Goal: Communication & Community: Answer question/provide support

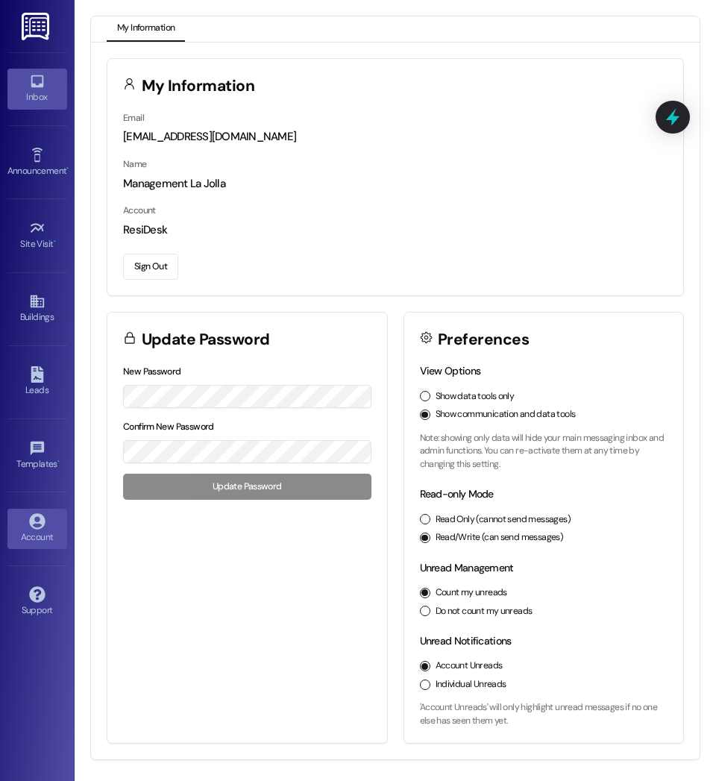
click at [24, 101] on div "Inbox" at bounding box center [37, 96] width 75 height 15
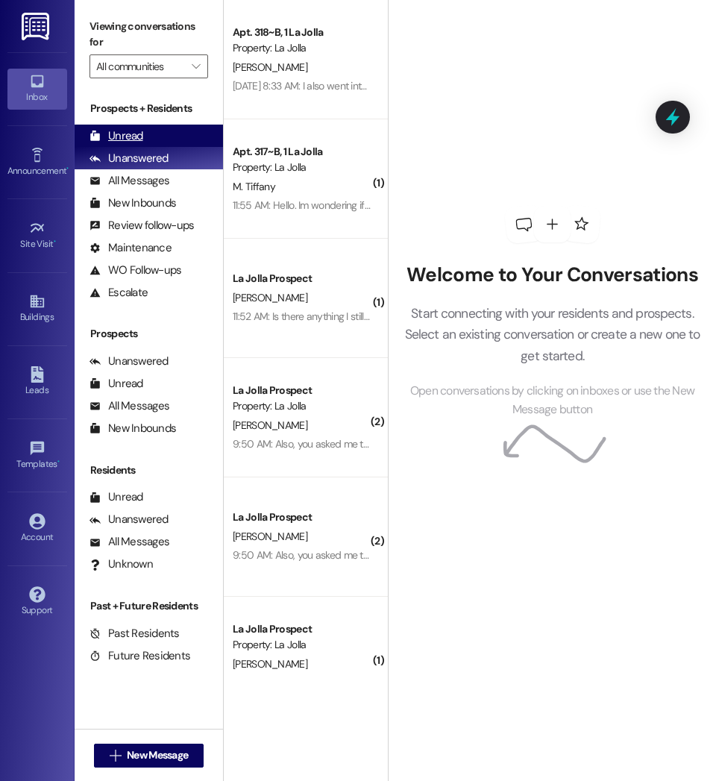
click at [113, 142] on div "Unread" at bounding box center [116, 136] width 54 height 16
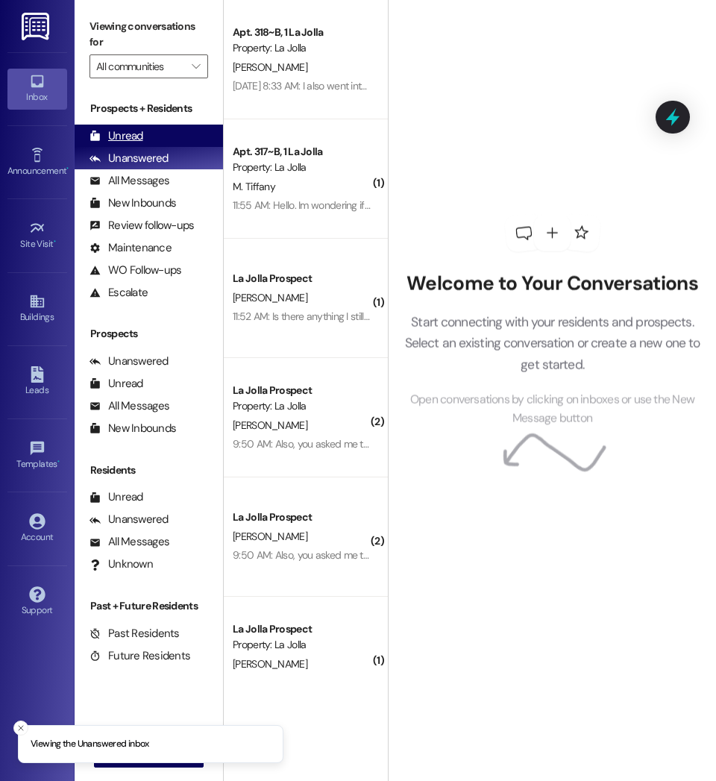
click at [164, 133] on div "Unread (0)" at bounding box center [149, 136] width 148 height 22
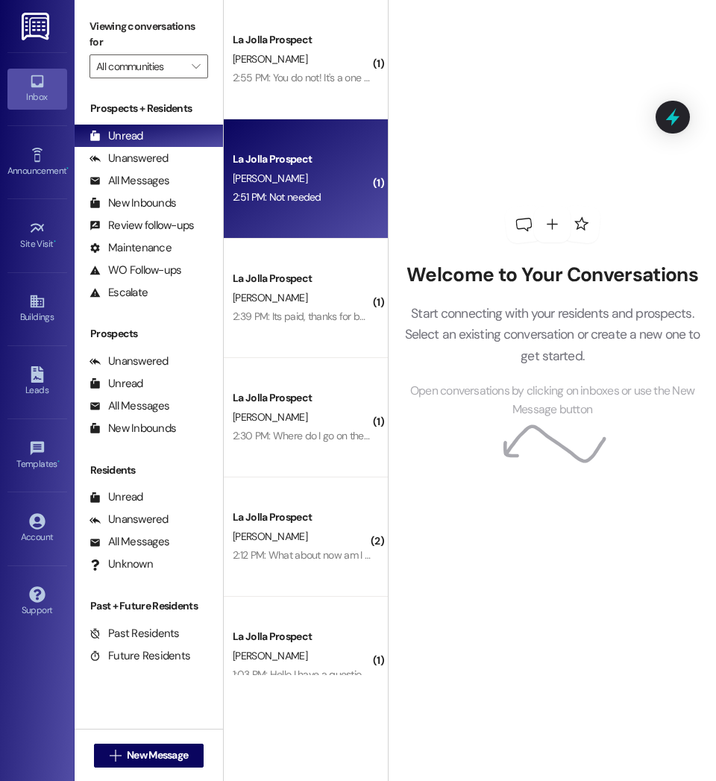
click at [314, 189] on div "2:51 PM: Not needed 2:51 PM: Not needed" at bounding box center [301, 197] width 141 height 19
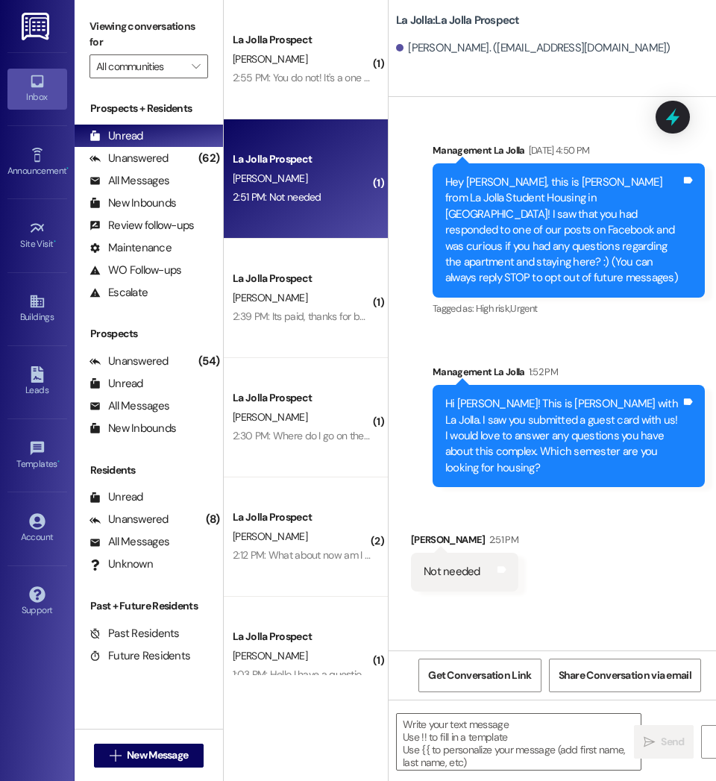
click at [290, 330] on div "La Jolla Prospect [PERSON_NAME] 2:39 PM: Its paid, thanks for being available a…" at bounding box center [306, 298] width 164 height 119
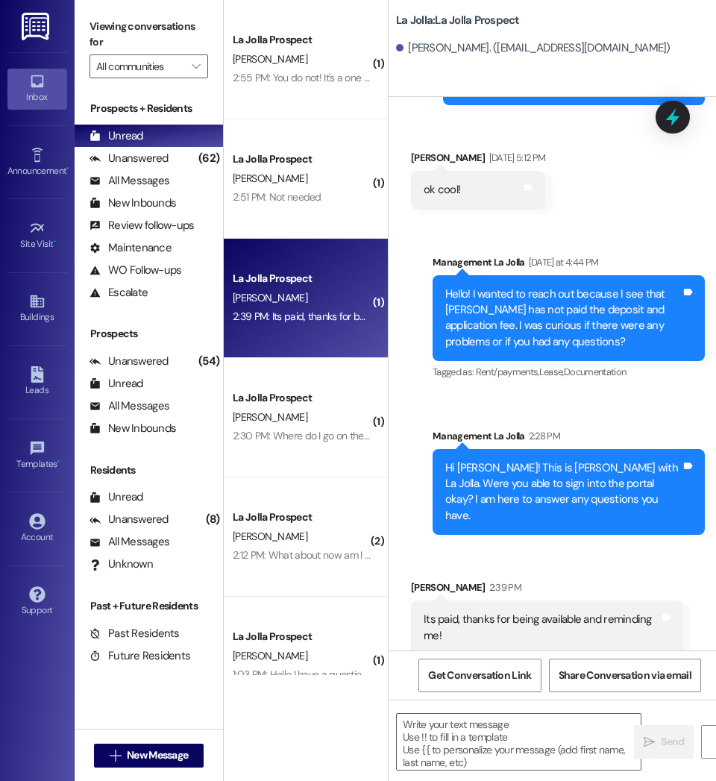
scroll to position [1967, 0]
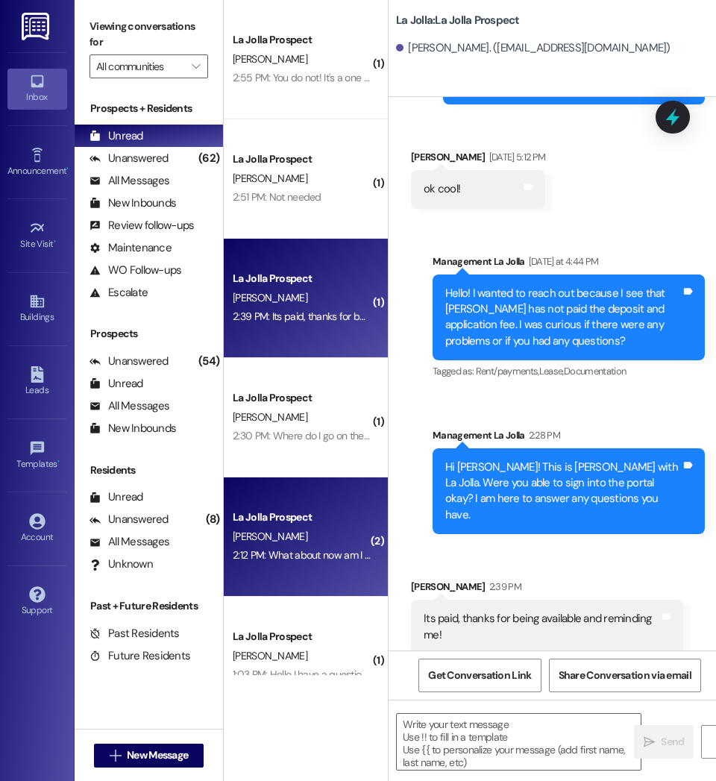
click at [296, 527] on div "[PERSON_NAME]" at bounding box center [301, 536] width 141 height 19
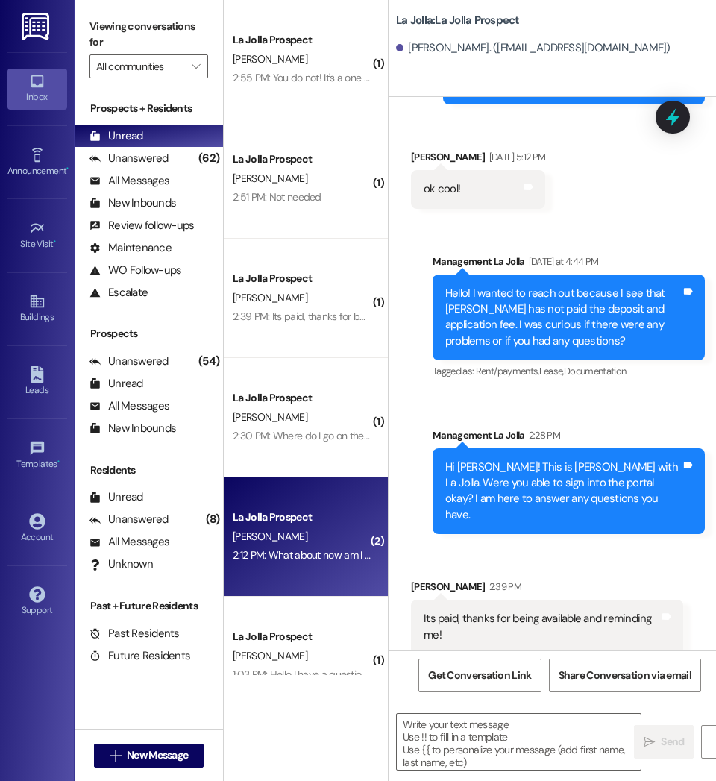
scroll to position [0, 0]
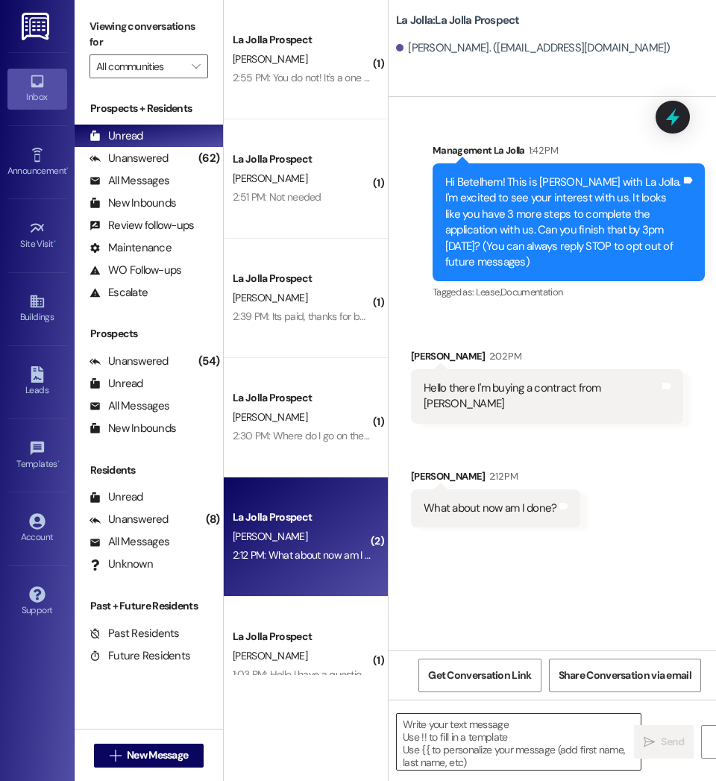
click at [488, 767] on textarea at bounding box center [519, 742] width 244 height 56
click at [470, 764] on textarea at bounding box center [519, 742] width 244 height 56
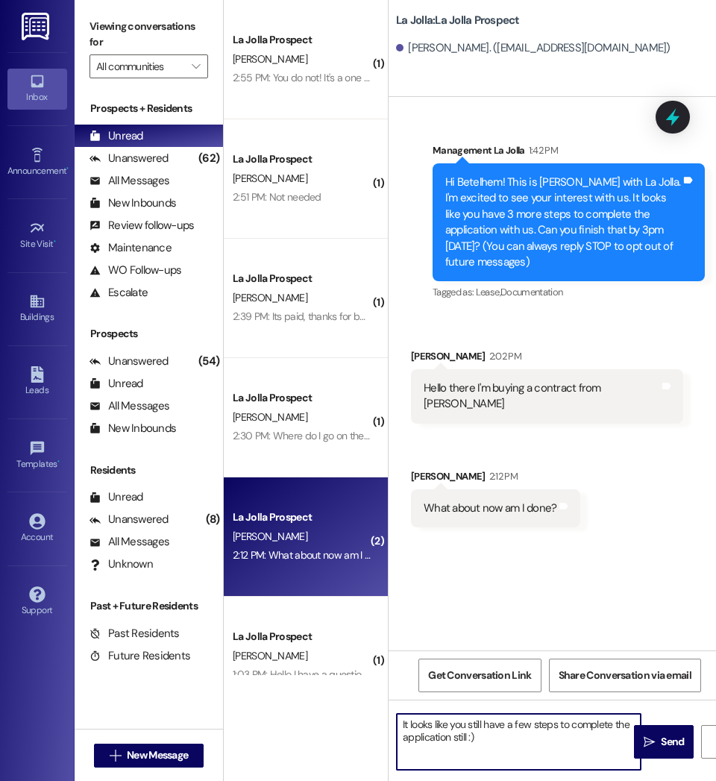
type textarea "It looks like you still have a few steps to complete the application still :)"
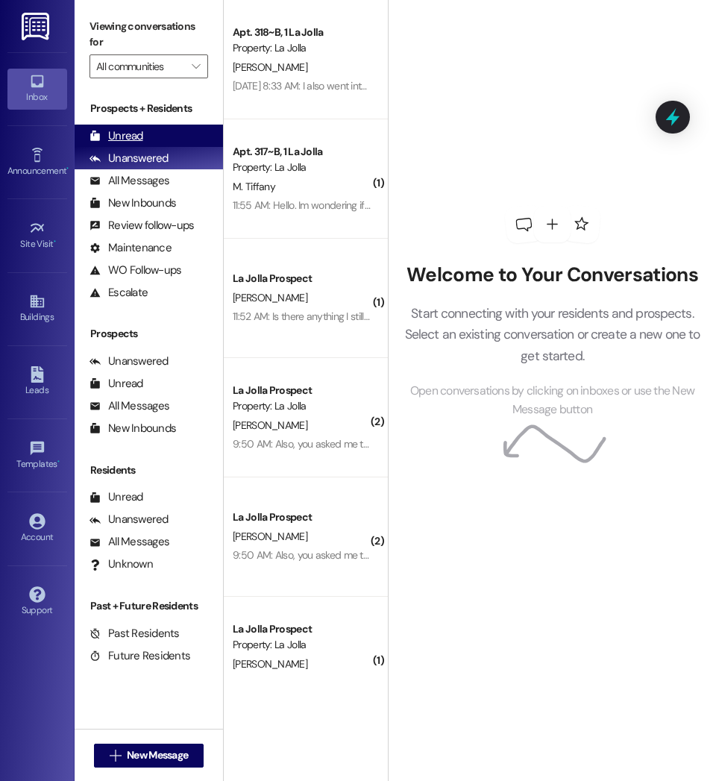
click at [117, 141] on div "Unread" at bounding box center [116, 136] width 54 height 16
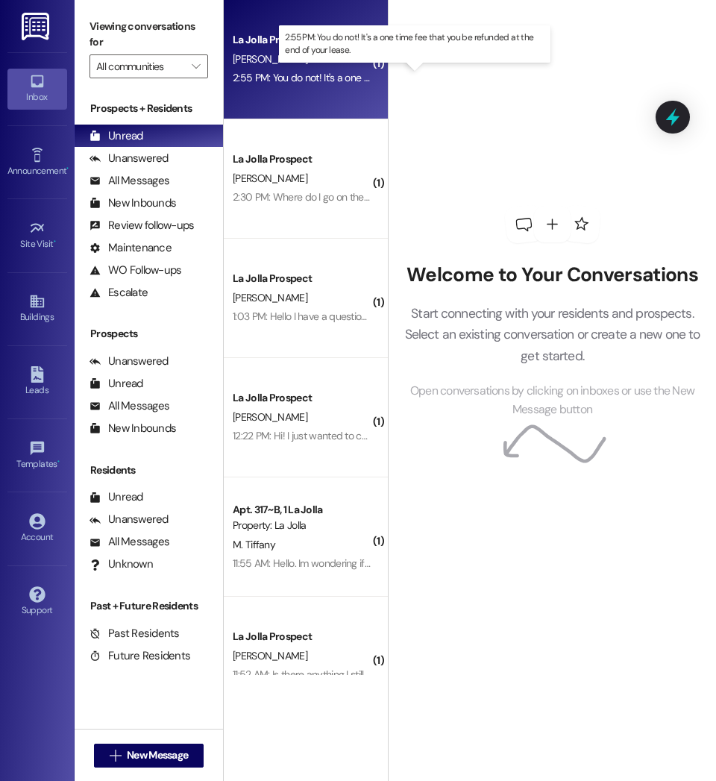
click at [297, 73] on div "2:55 PM: You do not! It's a one time fee that you be refunded at the end of you…" at bounding box center [417, 77] width 368 height 13
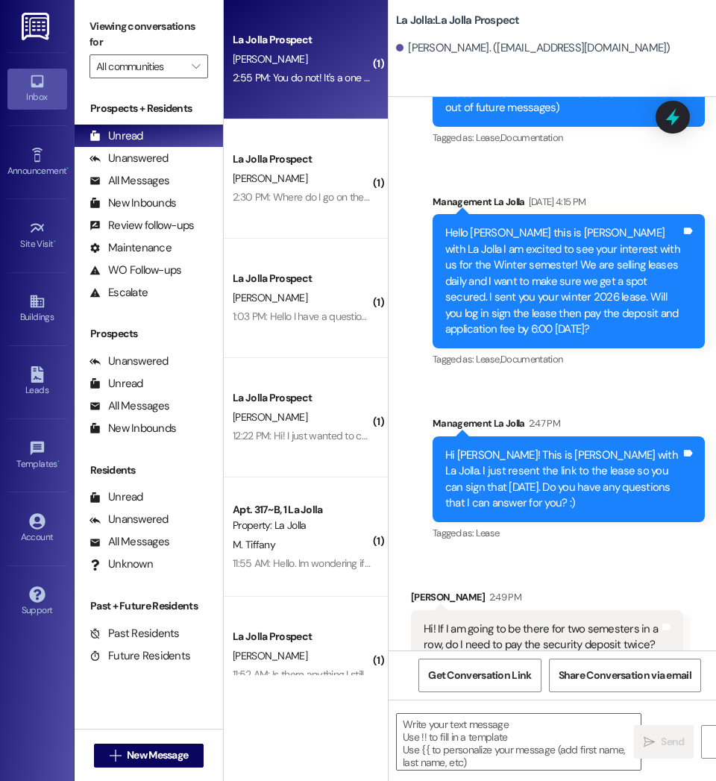
scroll to position [227, 0]
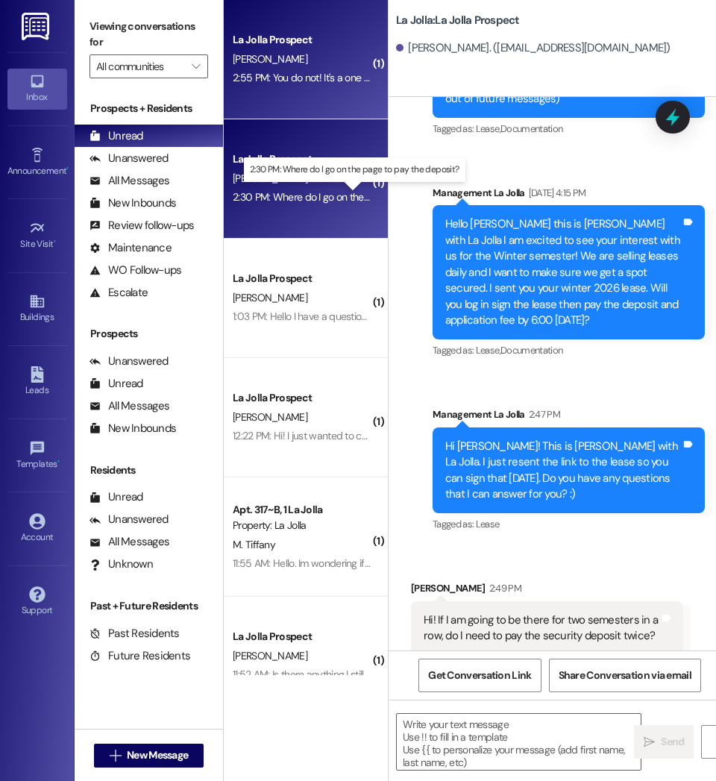
click at [316, 198] on div "2:30 PM: Where do I go on the page to pay the deposit? 2:30 PM: Where do I go o…" at bounding box center [354, 196] width 243 height 13
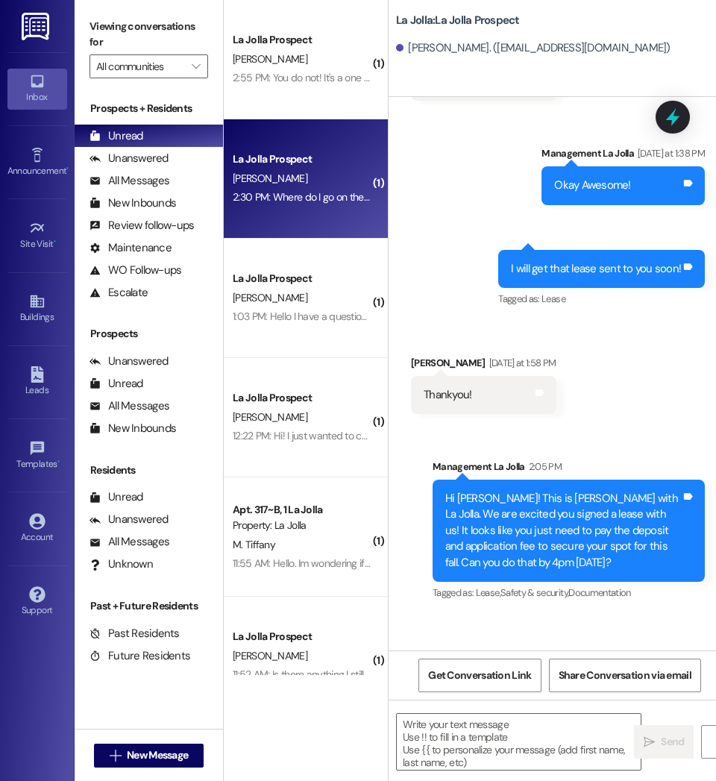
scroll to position [550, 0]
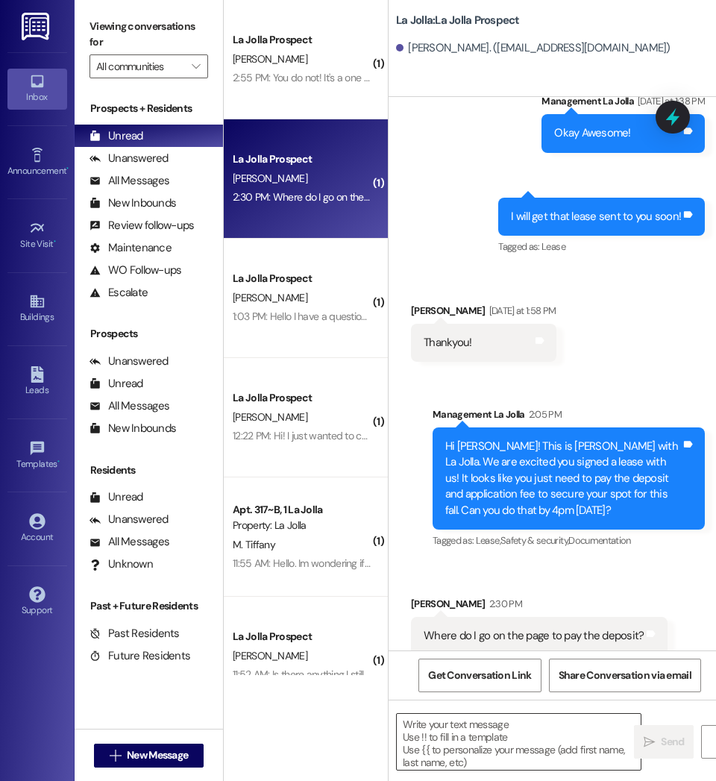
click at [489, 758] on textarea at bounding box center [519, 742] width 244 height 56
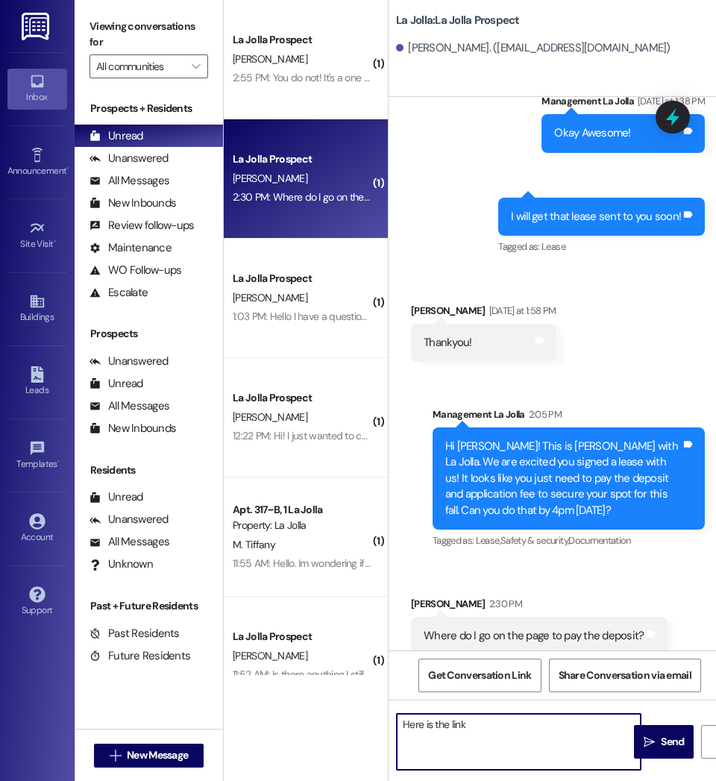
paste textarea "[URL][DOMAIN_NAME]"
type textarea "Here is the link [URL][DOMAIN_NAME]"
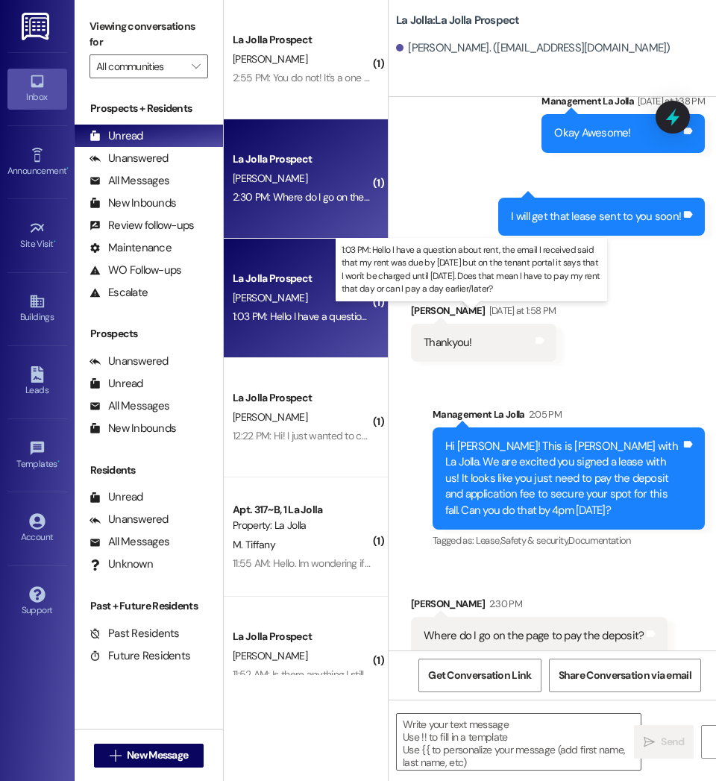
drag, startPoint x: 342, startPoint y: 318, endPoint x: 296, endPoint y: 315, distance: 46.3
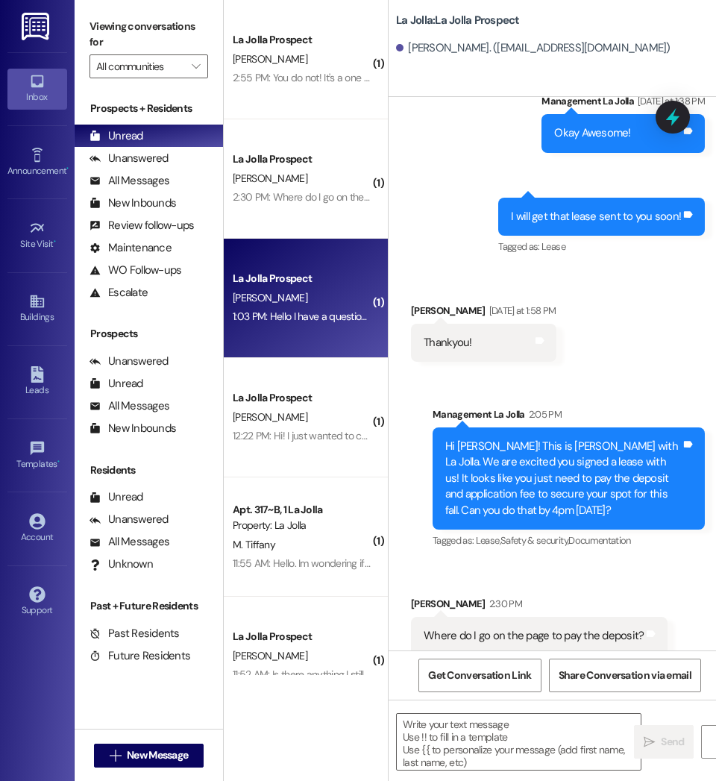
scroll to position [215, 0]
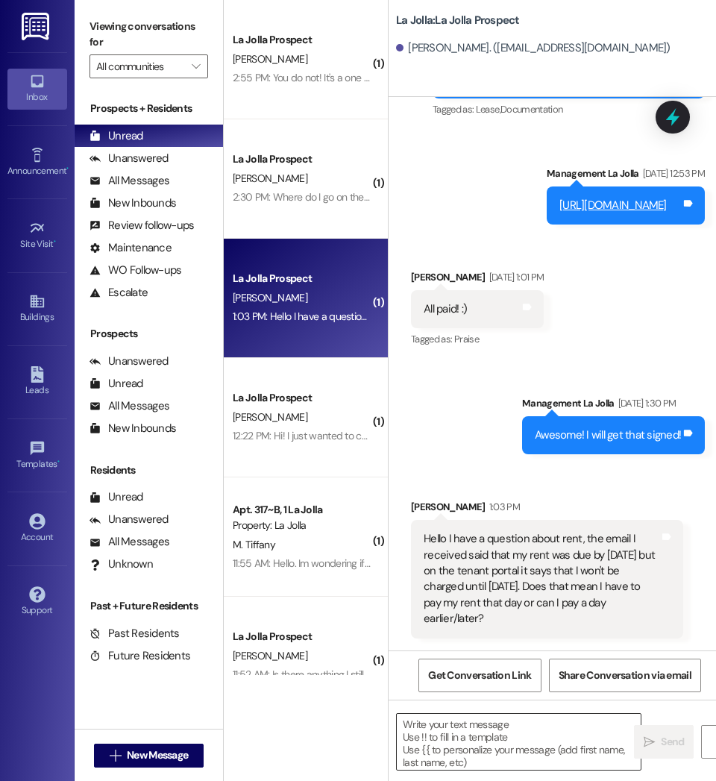
click at [524, 746] on textarea at bounding box center [519, 742] width 244 height 56
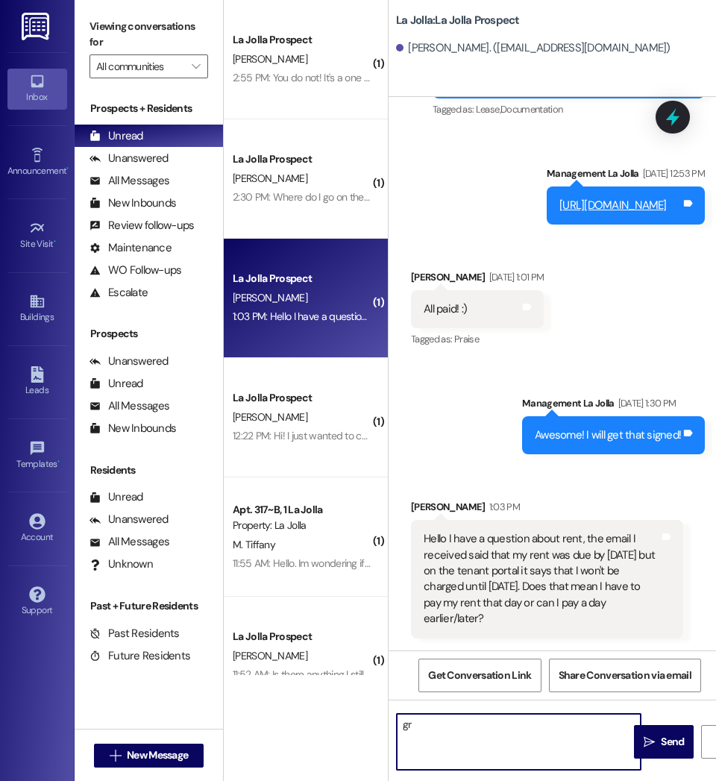
type textarea "g"
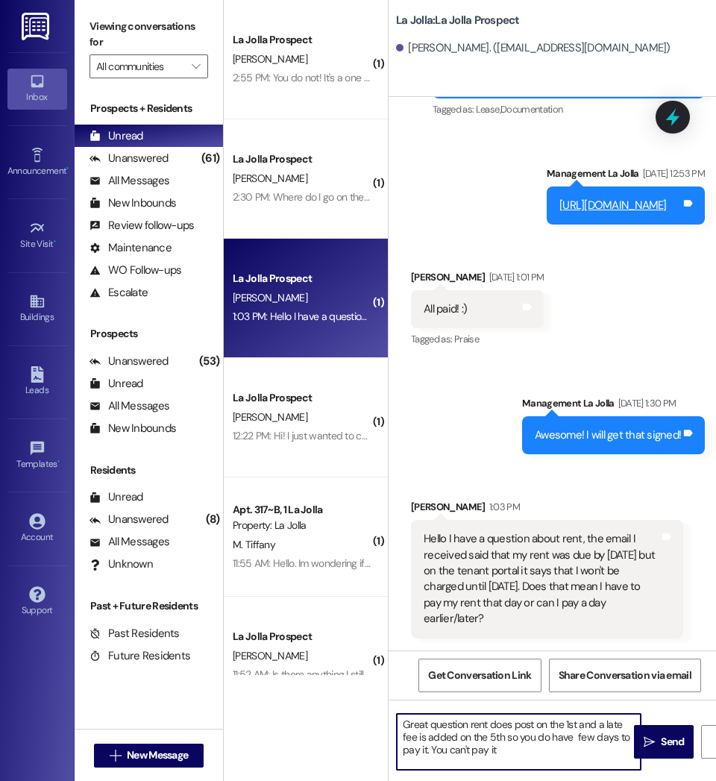
click at [575, 734] on textarea "Great question rent does post on the 1st and a late fee is added on the 5th so …" at bounding box center [519, 742] width 244 height 56
click at [507, 751] on textarea "Great question rent does post on the 1st and a late fee is added on the 5th so …" at bounding box center [519, 742] width 244 height 56
type textarea "Great question rent does post on the 1st and a late fee is added on the 5th so …"
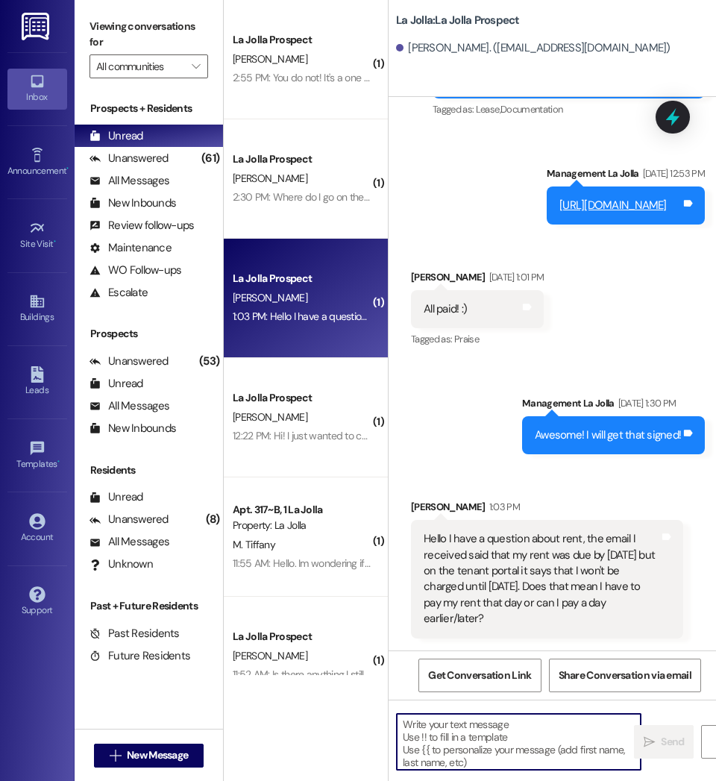
scroll to position [366, 0]
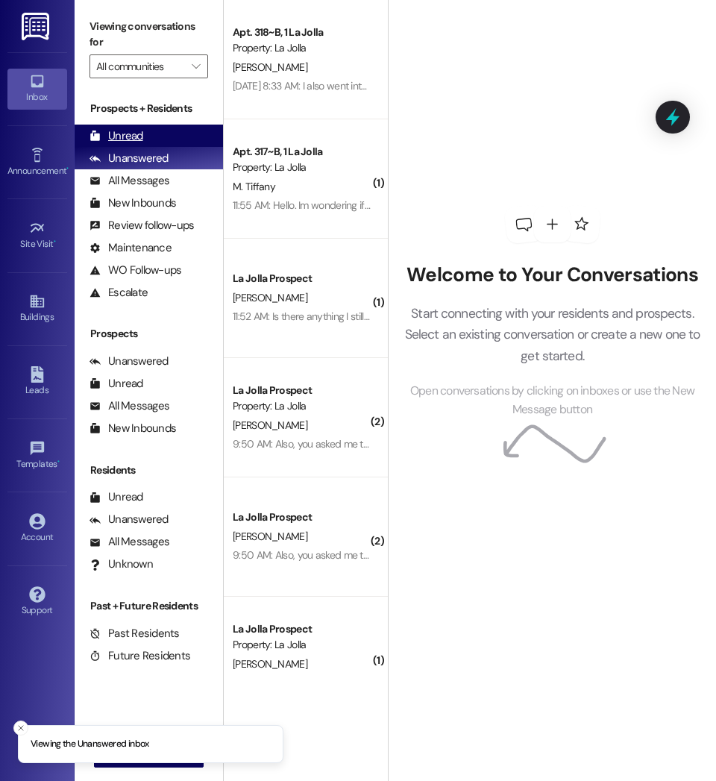
click at [166, 137] on div "Unread (0)" at bounding box center [149, 136] width 148 height 22
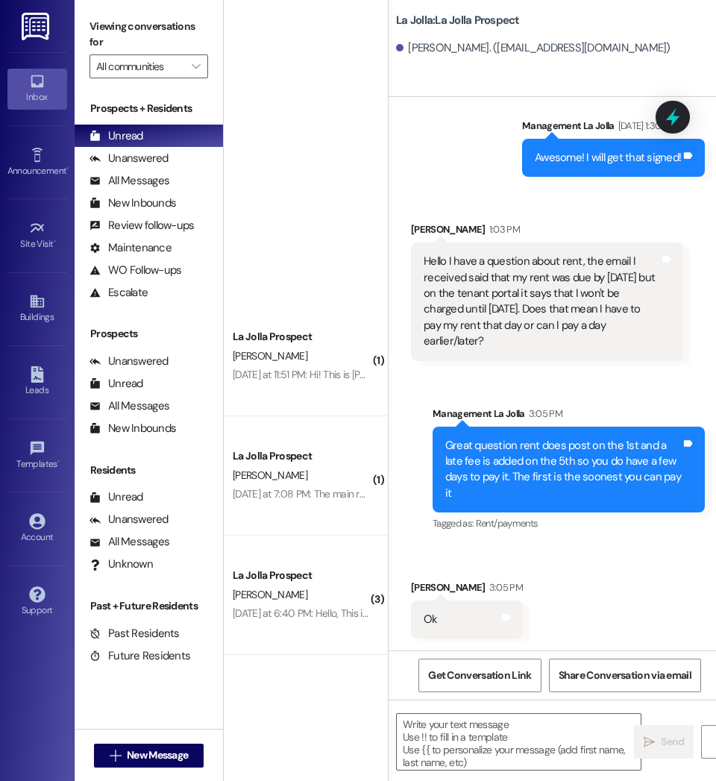
scroll to position [995, 0]
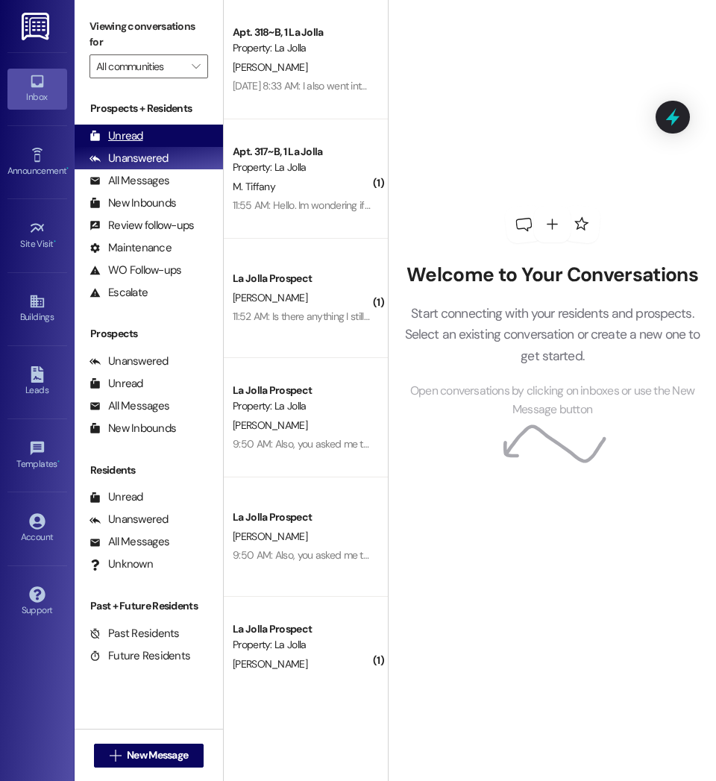
click at [160, 137] on div "Unread (0)" at bounding box center [149, 136] width 148 height 22
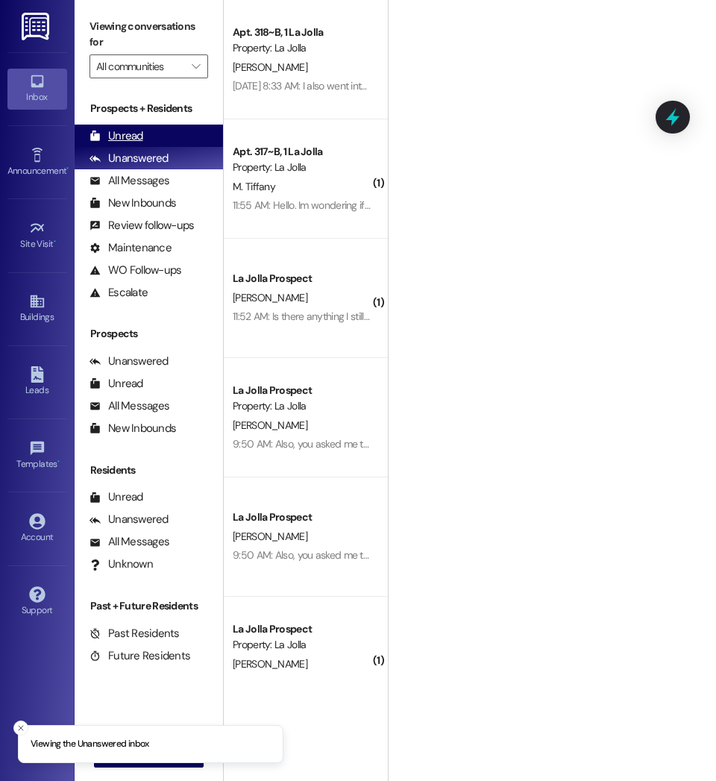
click at [147, 138] on div "Unread (0)" at bounding box center [149, 136] width 148 height 22
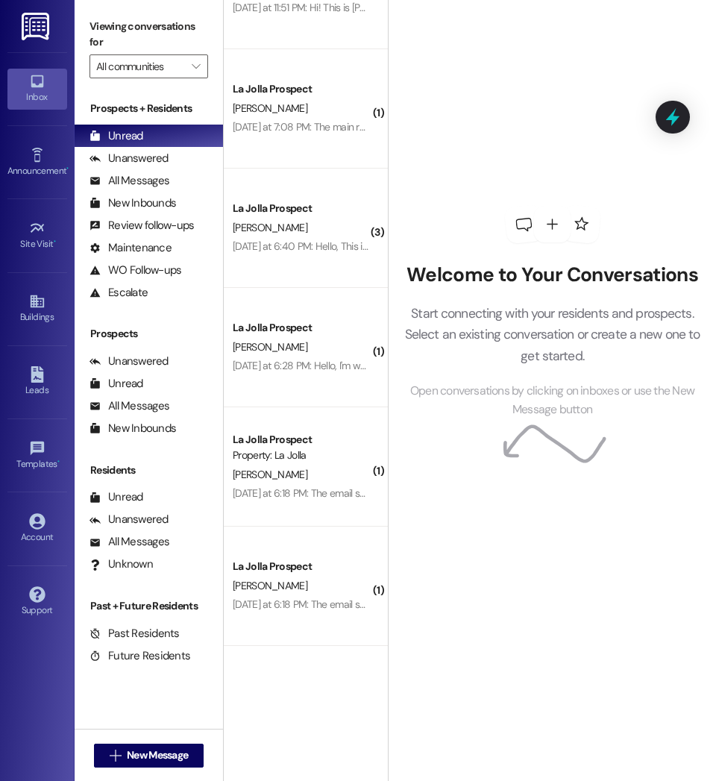
scroll to position [876, 0]
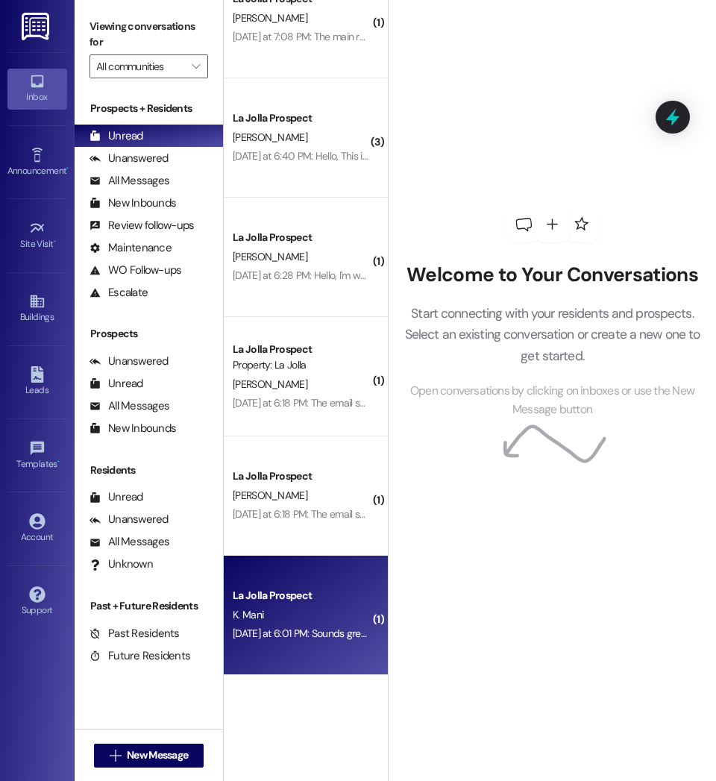
click at [354, 619] on div "K. Mani" at bounding box center [301, 614] width 141 height 19
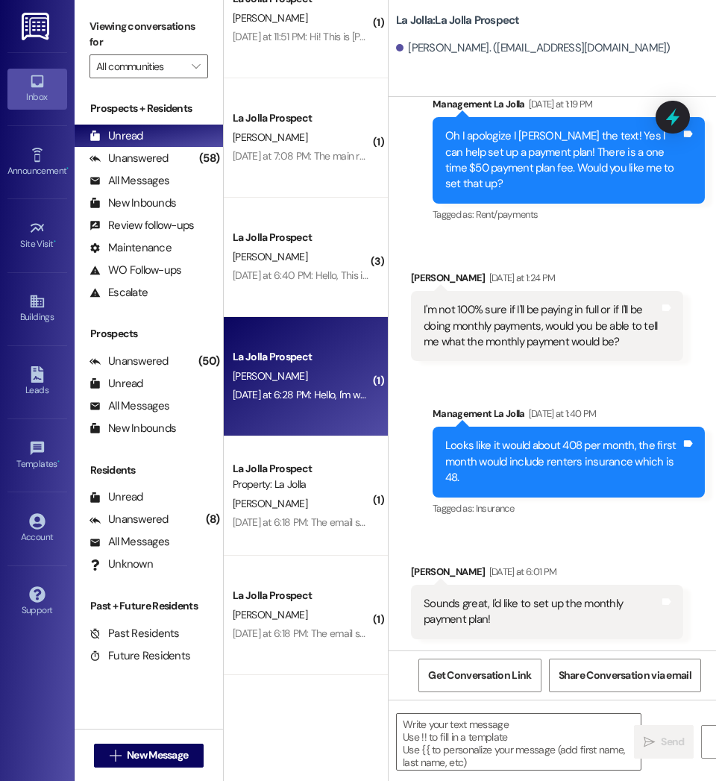
scroll to position [0, 0]
